Goal: Information Seeking & Learning: Learn about a topic

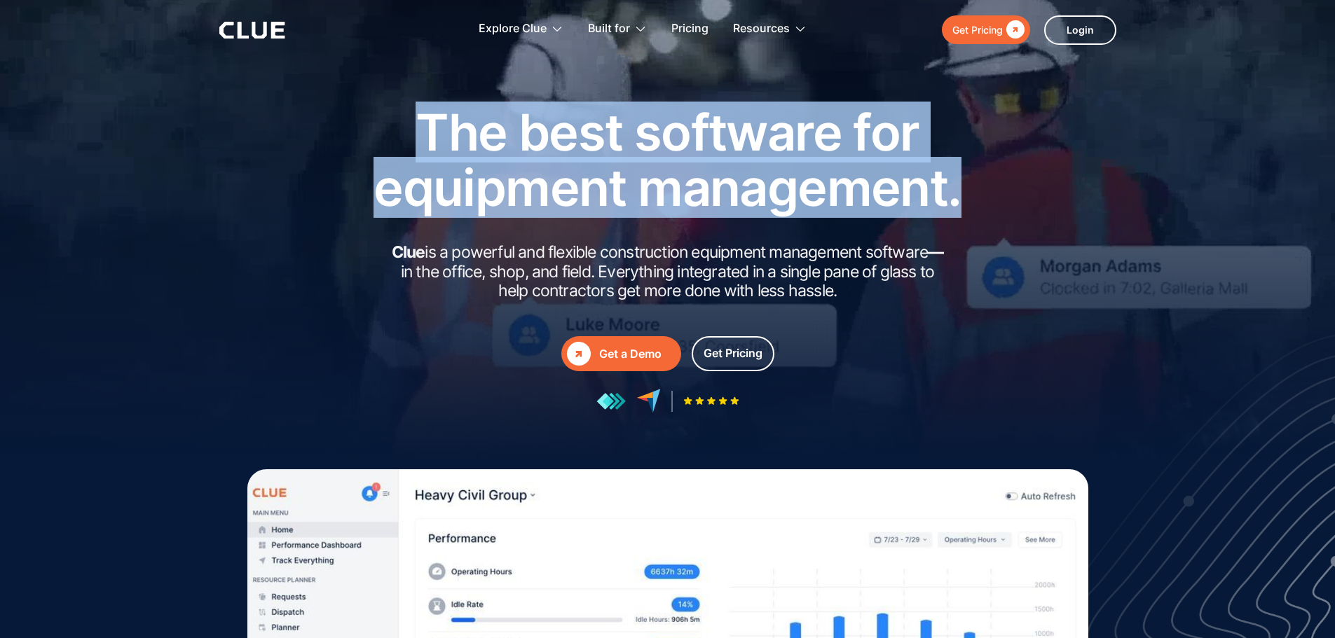
drag, startPoint x: 425, startPoint y: 131, endPoint x: 957, endPoint y: 200, distance: 536.3
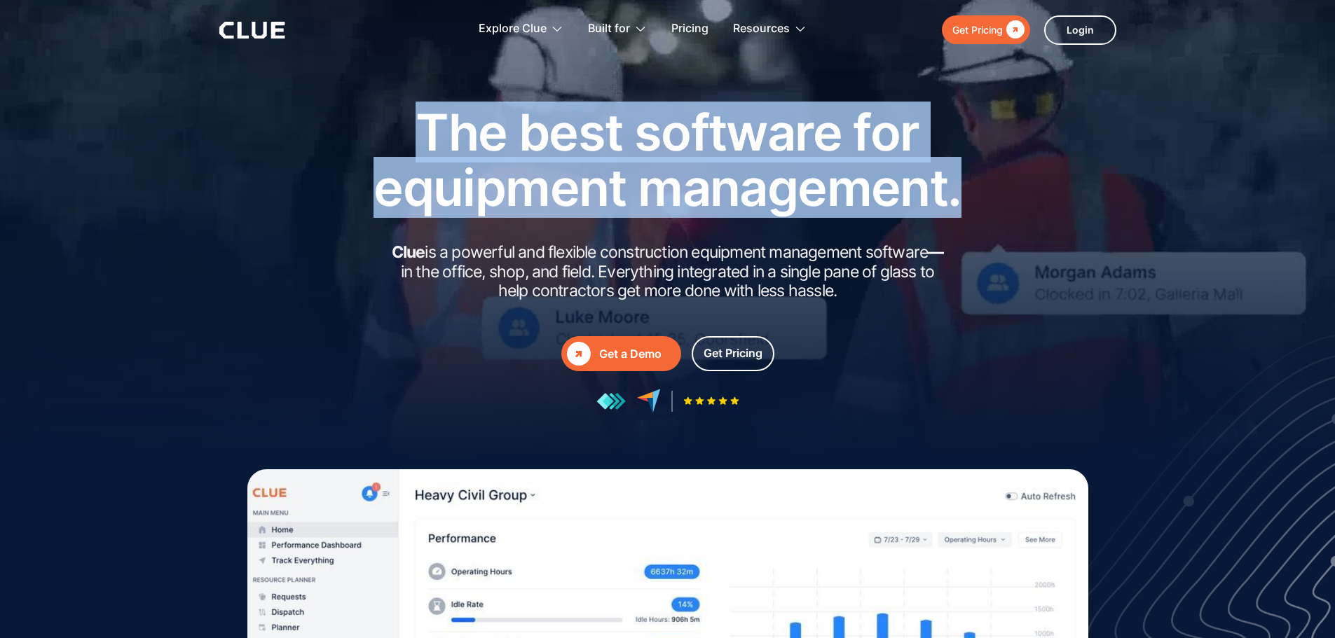
click at [957, 200] on h1 "The best software for equipment management." at bounding box center [668, 159] width 631 height 111
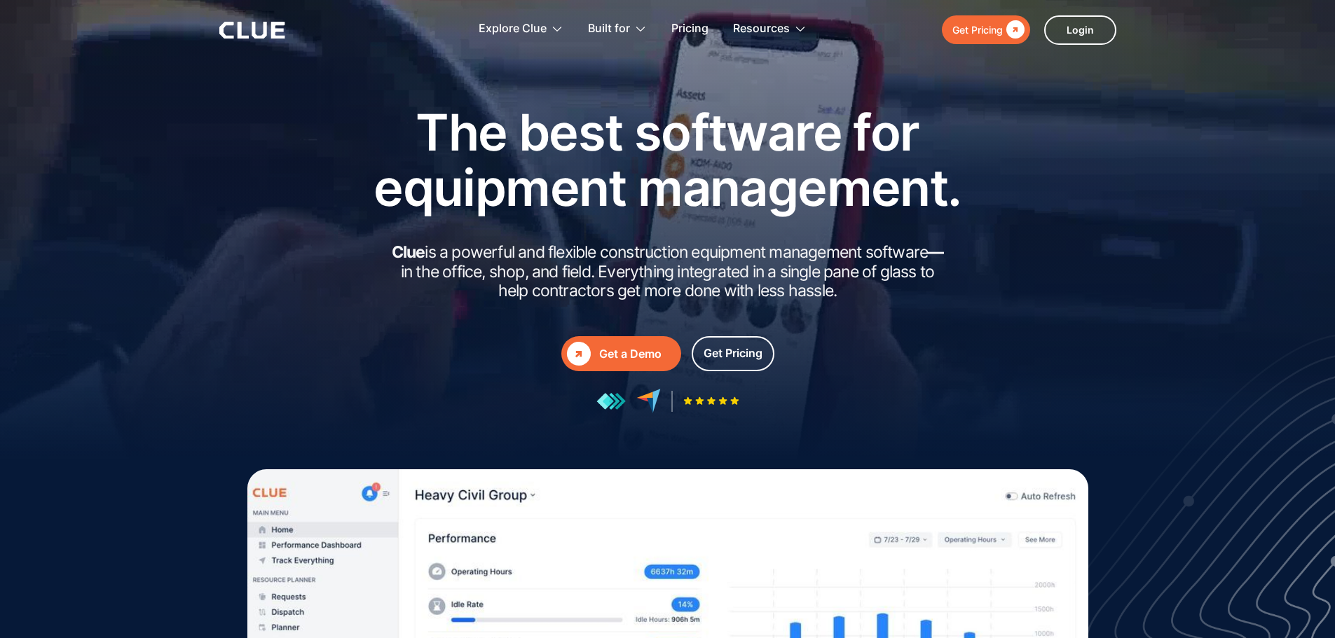
click at [719, 259] on h2 "Clue is a powerful and flexible construction equipment management software — in…" at bounding box center [668, 272] width 561 height 58
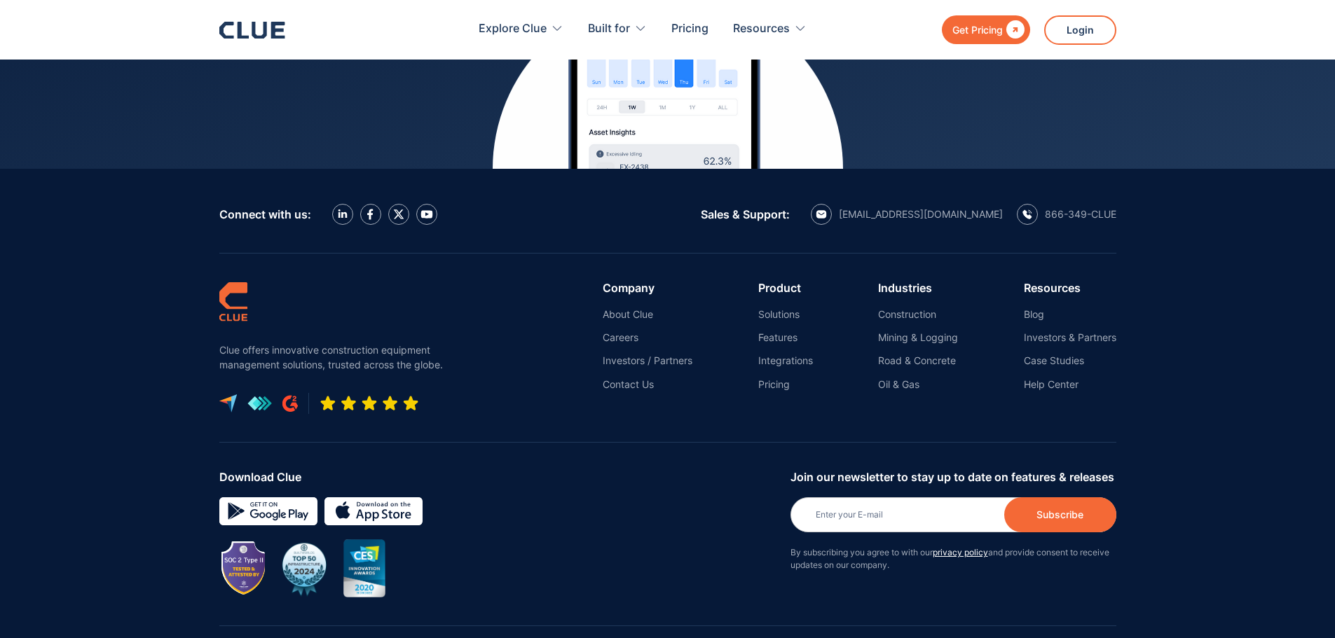
scroll to position [6308, 0]
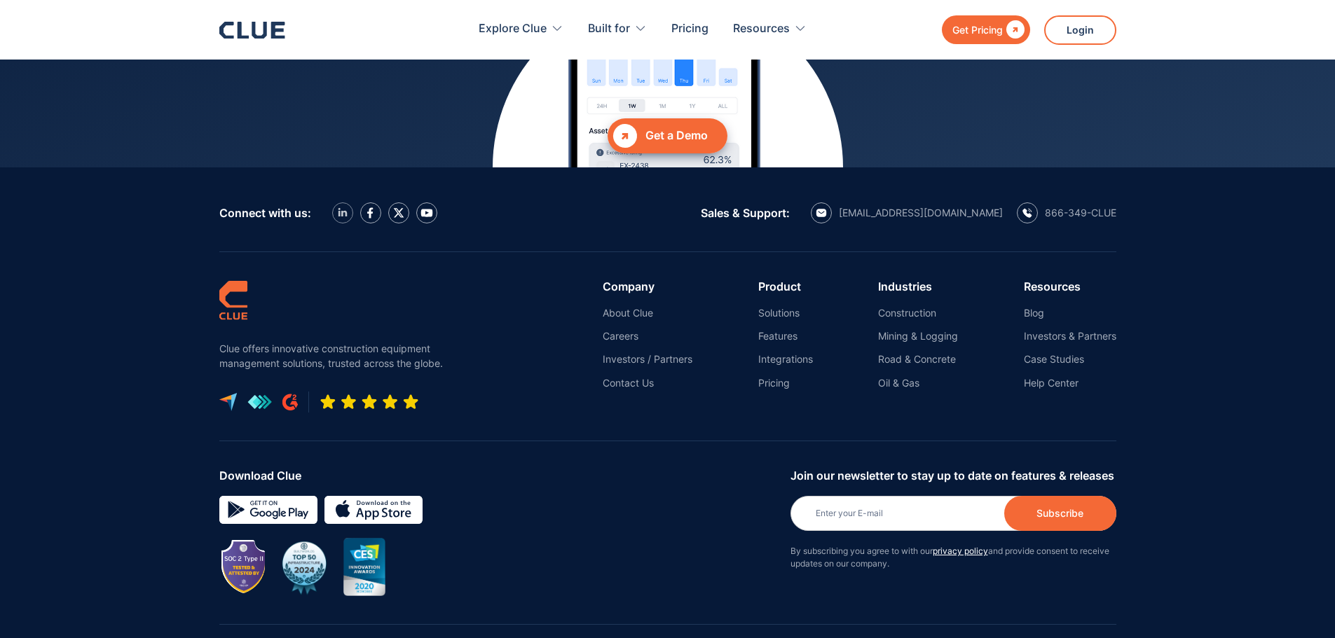
click at [343, 208] on img at bounding box center [343, 212] width 10 height 9
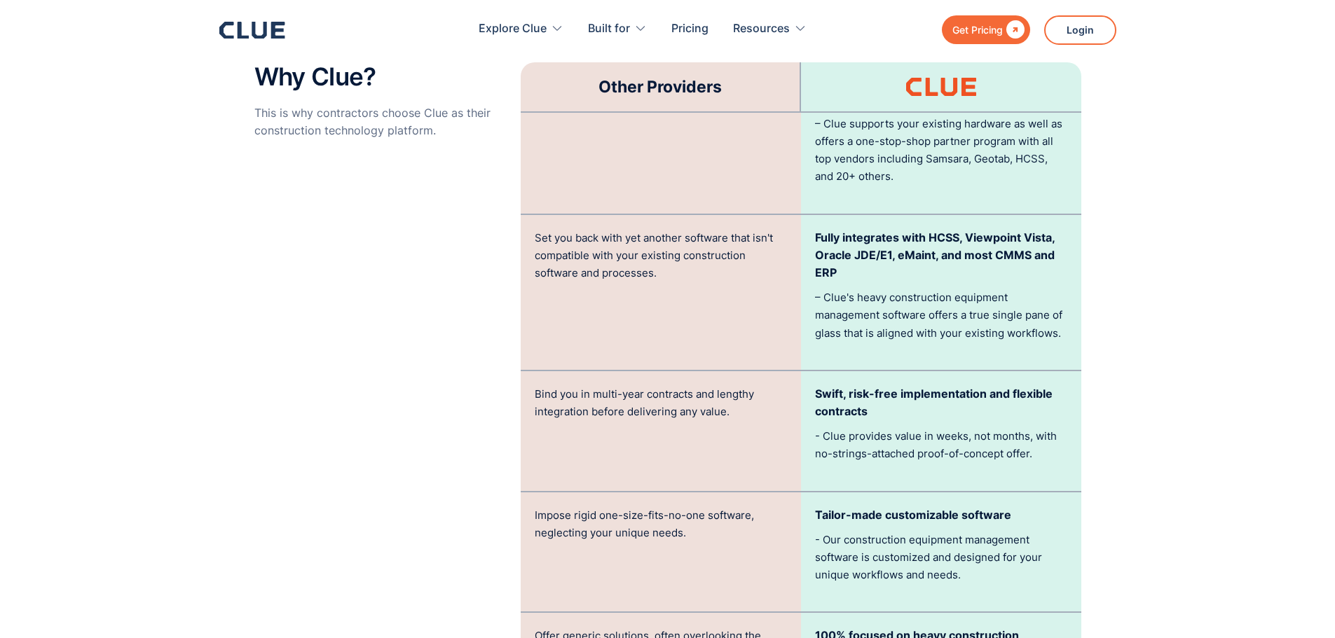
scroll to position [3154, 0]
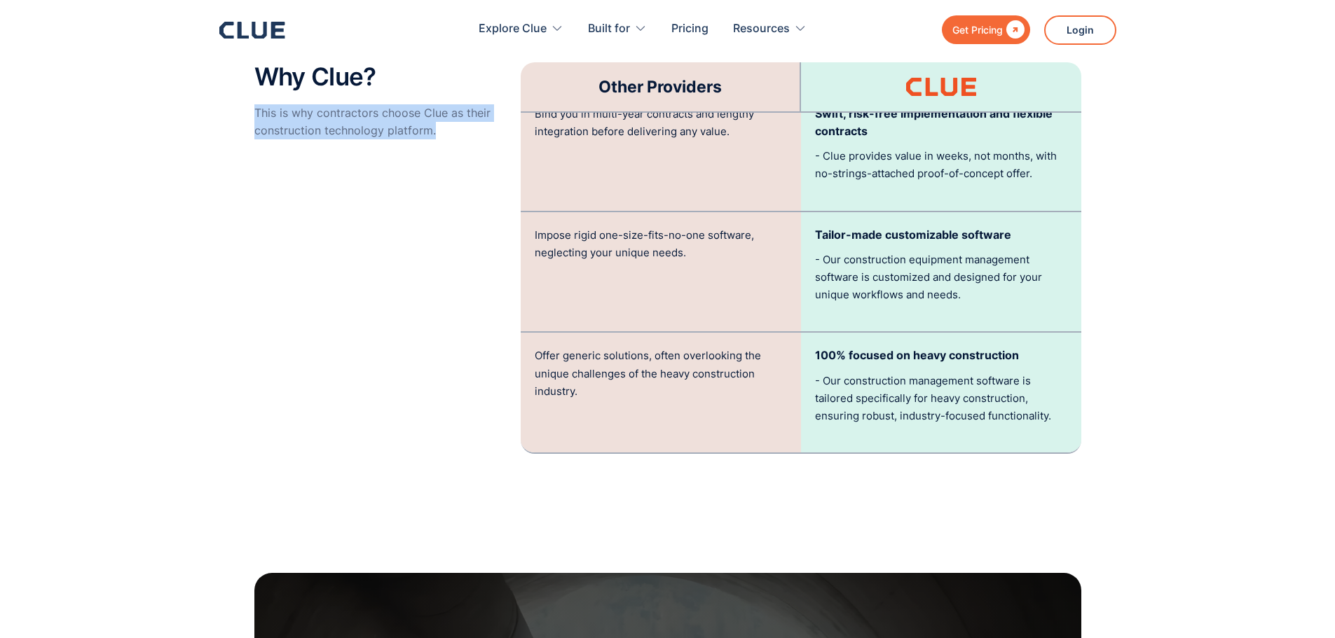
drag, startPoint x: 254, startPoint y: 111, endPoint x: 458, endPoint y: 133, distance: 205.1
click at [463, 132] on p "This is why contractors choose Clue as their construction technology platform." at bounding box center [380, 121] width 252 height 35
click at [463, 137] on p "This is why contractors choose Clue as their construction technology platform." at bounding box center [380, 121] width 252 height 35
drag, startPoint x: 437, startPoint y: 129, endPoint x: 257, endPoint y: 111, distance: 181.0
click at [257, 111] on p "This is why contractors choose Clue as their construction technology platform." at bounding box center [380, 121] width 252 height 35
